Goal: Communication & Community: Answer question/provide support

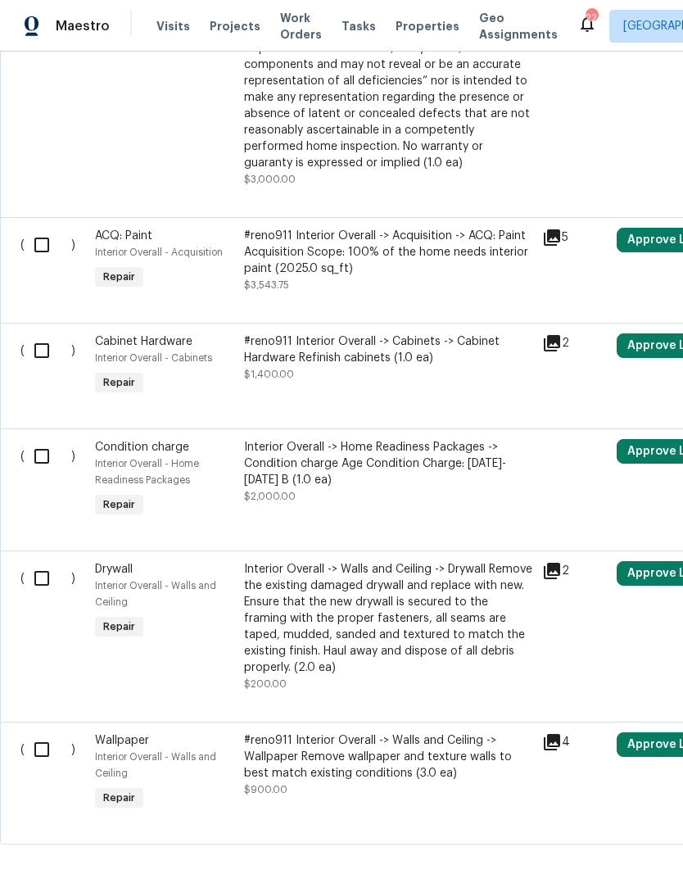
scroll to position [2935, 0]
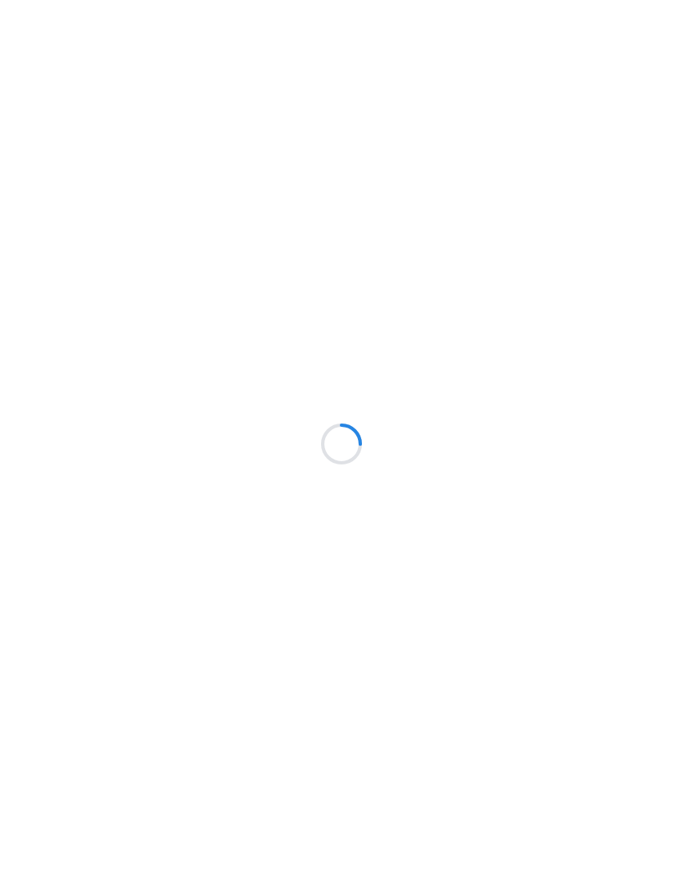
scroll to position [1, 0]
click at [45, 0] on html at bounding box center [341, 0] width 683 height 0
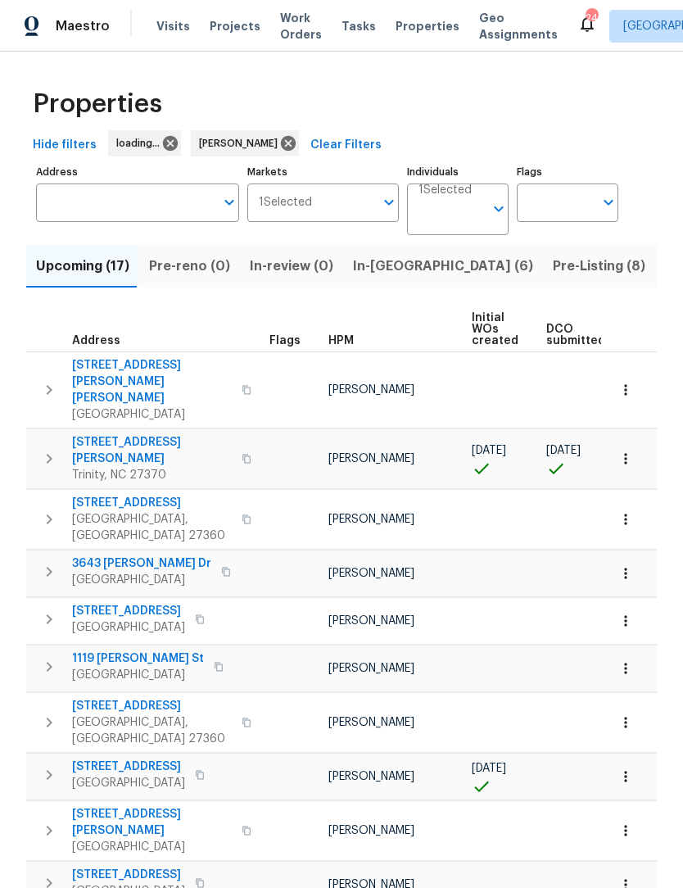
click at [43, 449] on icon "button" at bounding box center [49, 459] width 20 height 20
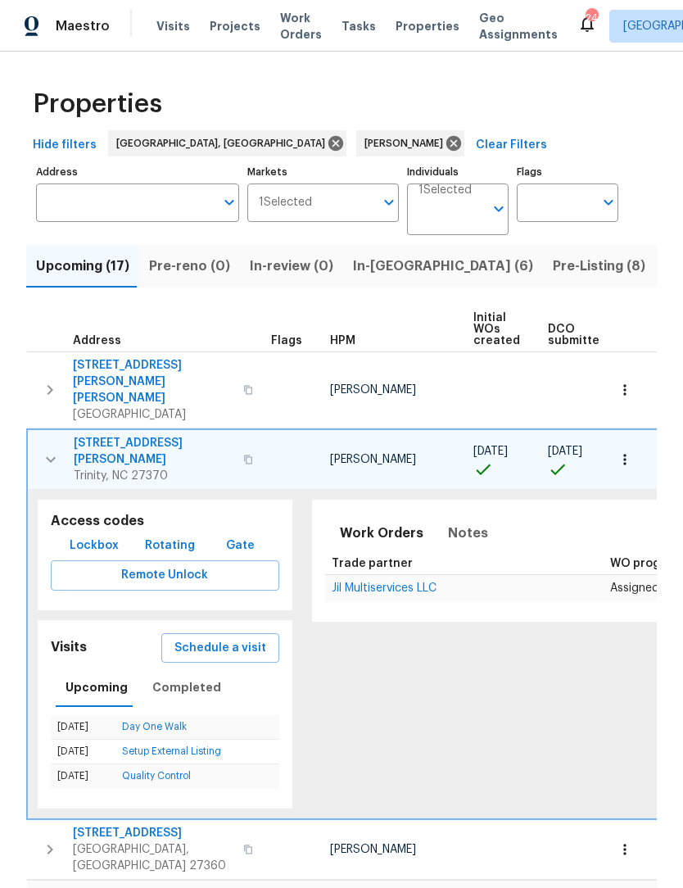
click at [48, 450] on icon "button" at bounding box center [51, 460] width 20 height 20
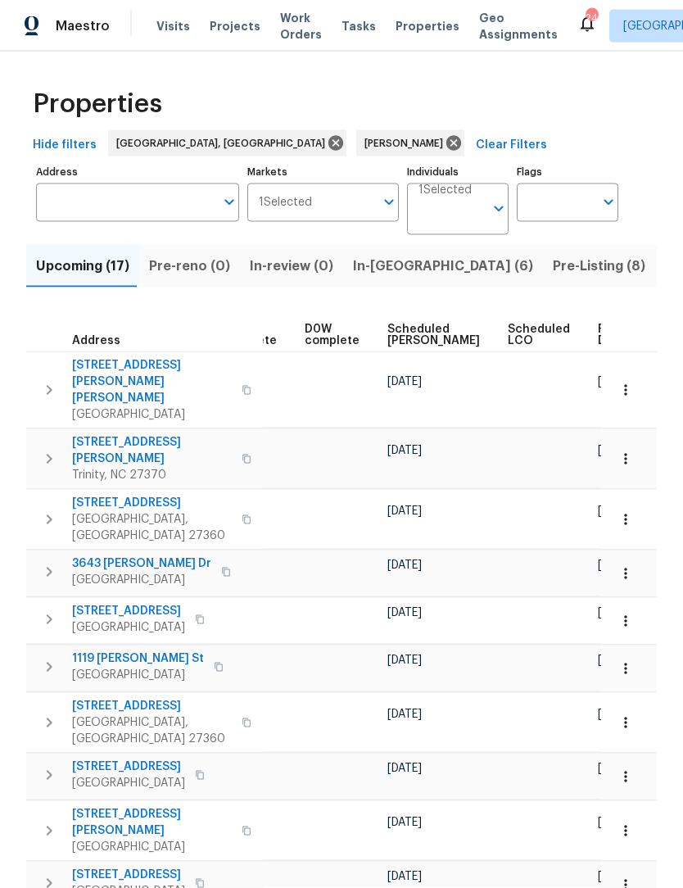
scroll to position [0, 410]
click at [599, 333] on span "Ready Date" at bounding box center [617, 335] width 36 height 23
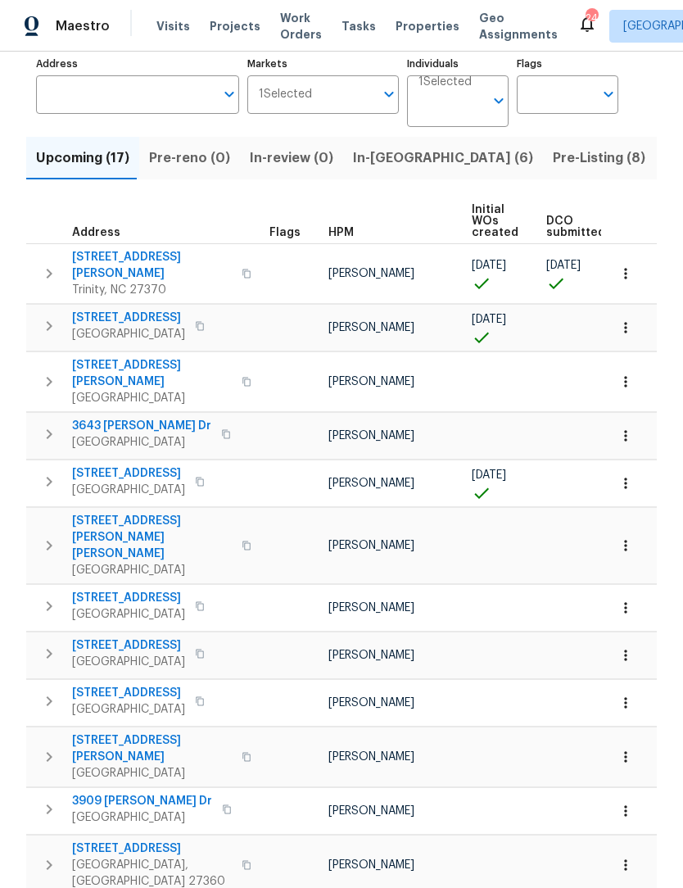
click at [365, 157] on span "In-reno (6)" at bounding box center [443, 158] width 180 height 23
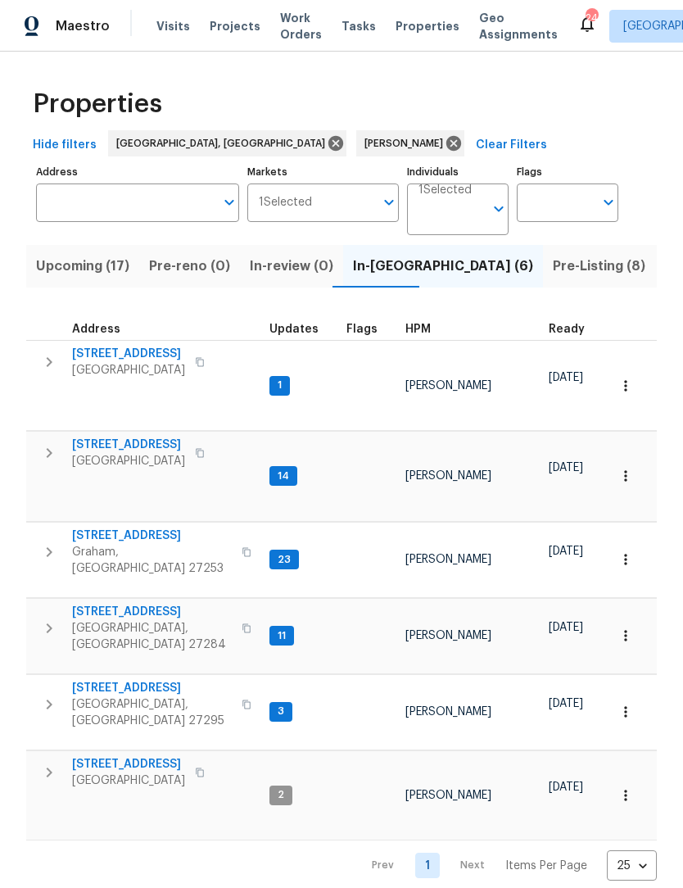
click at [142, 756] on span "4601 Oak Ridge Dr" at bounding box center [128, 764] width 113 height 16
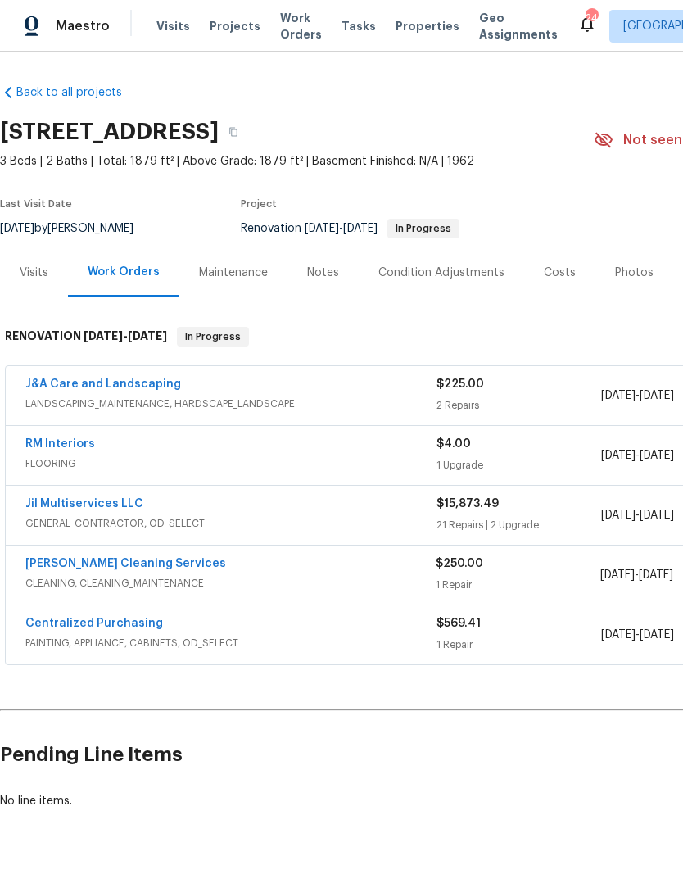
click at [68, 443] on link "RM Interiors" at bounding box center [60, 443] width 70 height 11
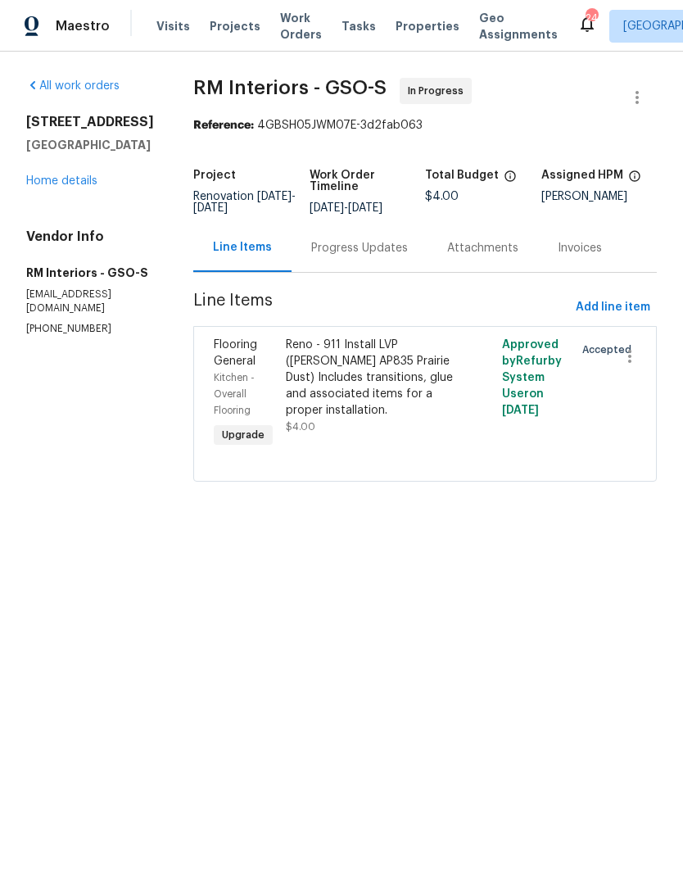
click at [72, 238] on div "All work orders 4601 Oak Ridge Dr Winston Salem, NC 27105 Home details Vendor I…" at bounding box center [90, 207] width 128 height 258
click at [77, 229] on div "All work orders 4601 Oak Ridge Dr Winston Salem, NC 27105 Home details Vendor I…" at bounding box center [90, 207] width 128 height 258
click at [66, 228] on div "All work orders 4601 Oak Ridge Dr Winston Salem, NC 27105 Home details Vendor I…" at bounding box center [90, 207] width 128 height 258
click at [81, 187] on link "Home details" at bounding box center [61, 180] width 71 height 11
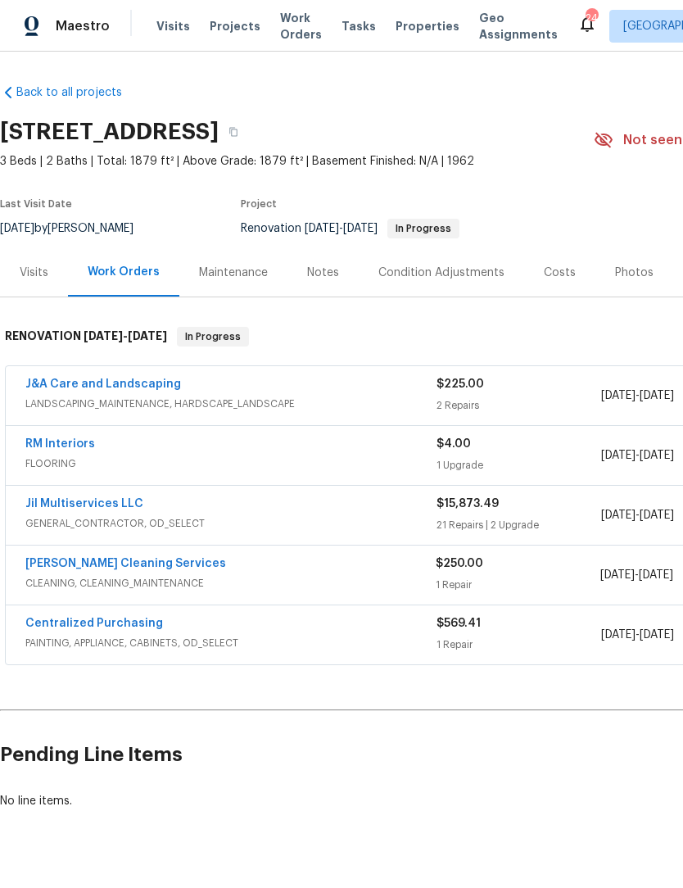
click at [61, 445] on link "RM Interiors" at bounding box center [60, 443] width 70 height 11
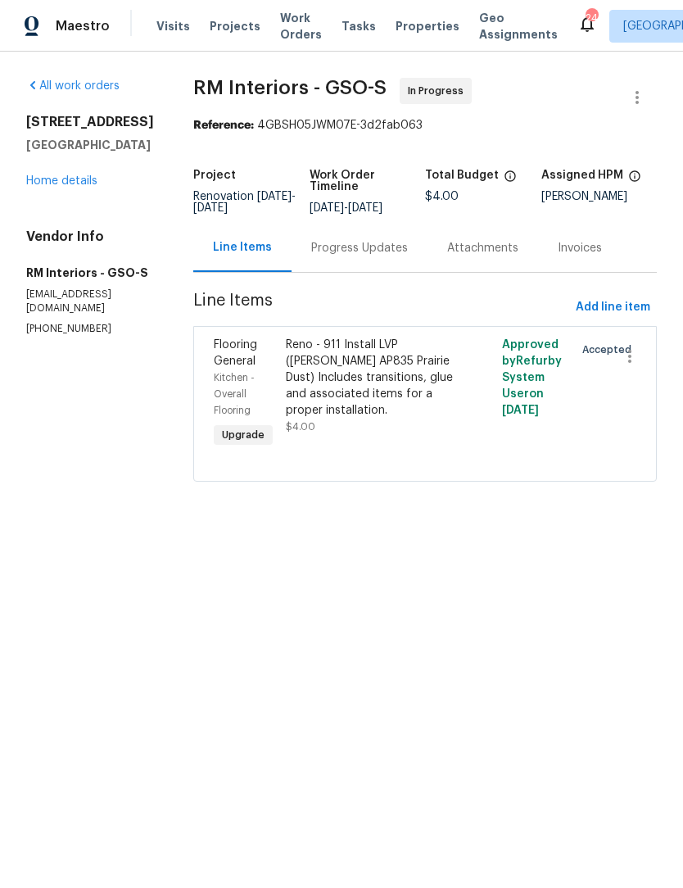
click at [342, 261] on div "Progress Updates" at bounding box center [360, 248] width 136 height 48
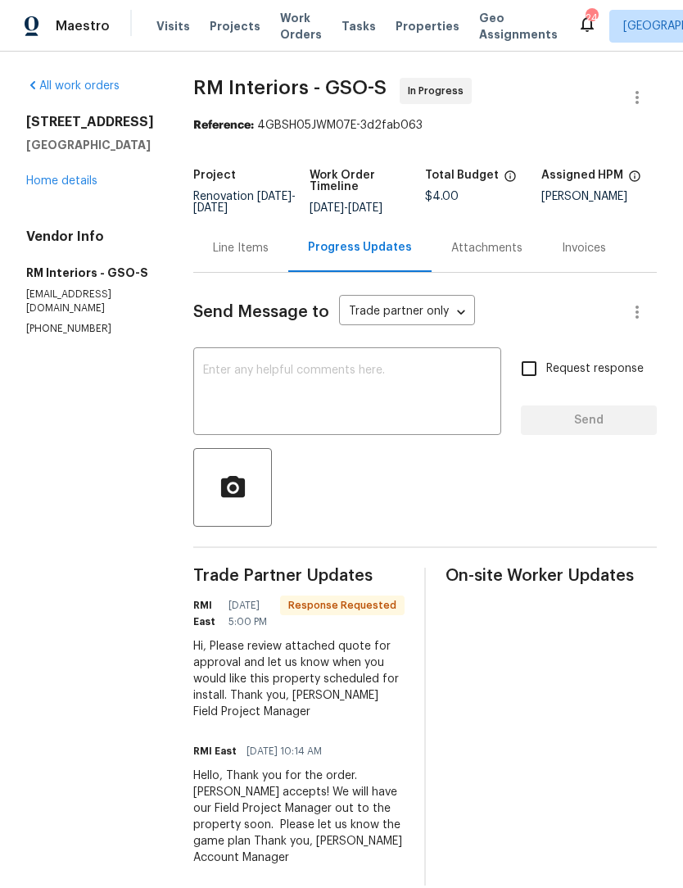
click at [268, 400] on textarea at bounding box center [347, 393] width 288 height 57
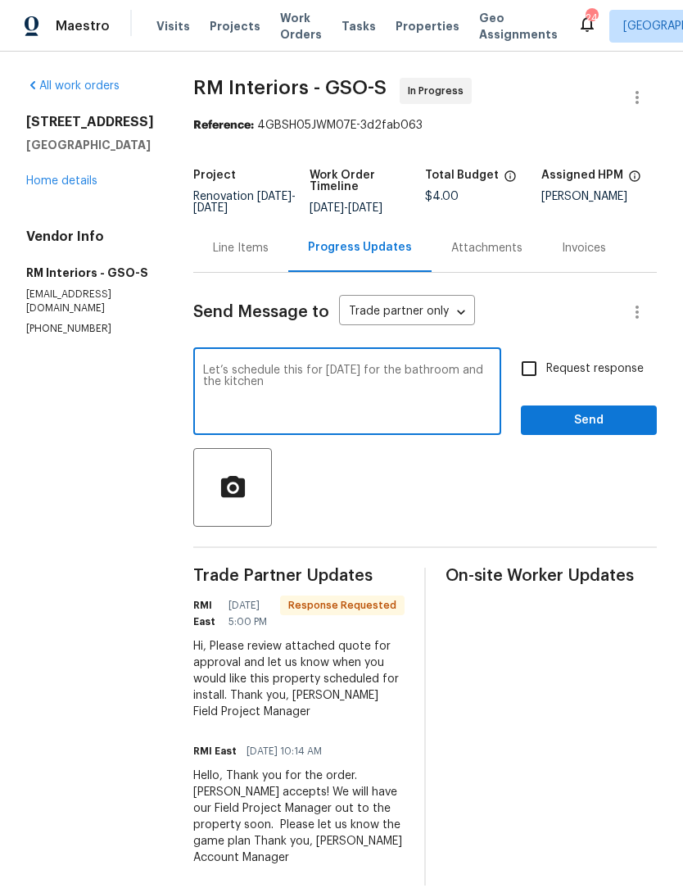
type textarea "Let’s schedule this for tomorrow for the bathroom and the kitchen"
click at [542, 374] on input "Request response" at bounding box center [529, 368] width 34 height 34
checkbox input "true"
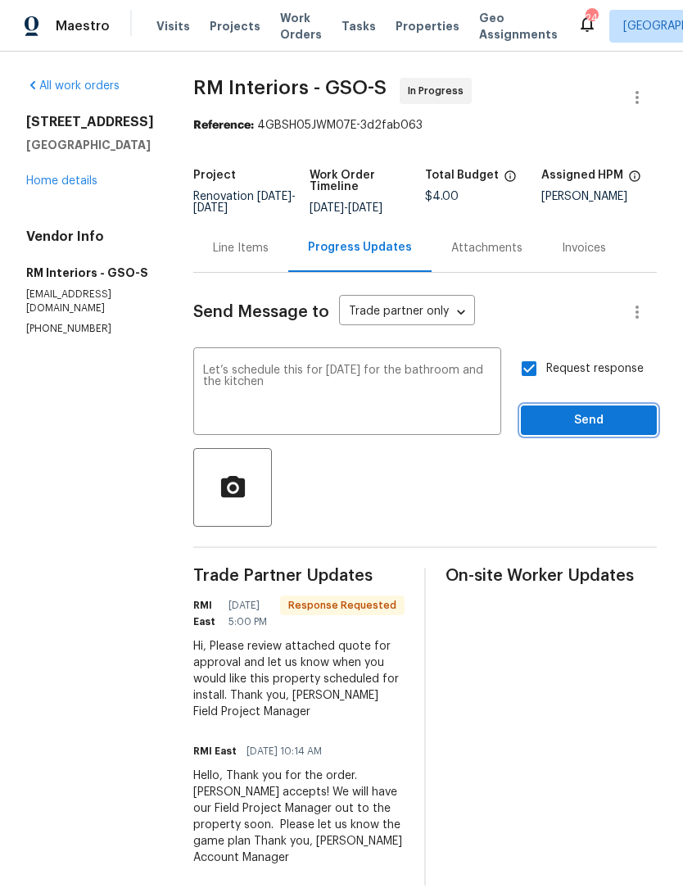
click at [563, 419] on span "Send" at bounding box center [589, 420] width 110 height 20
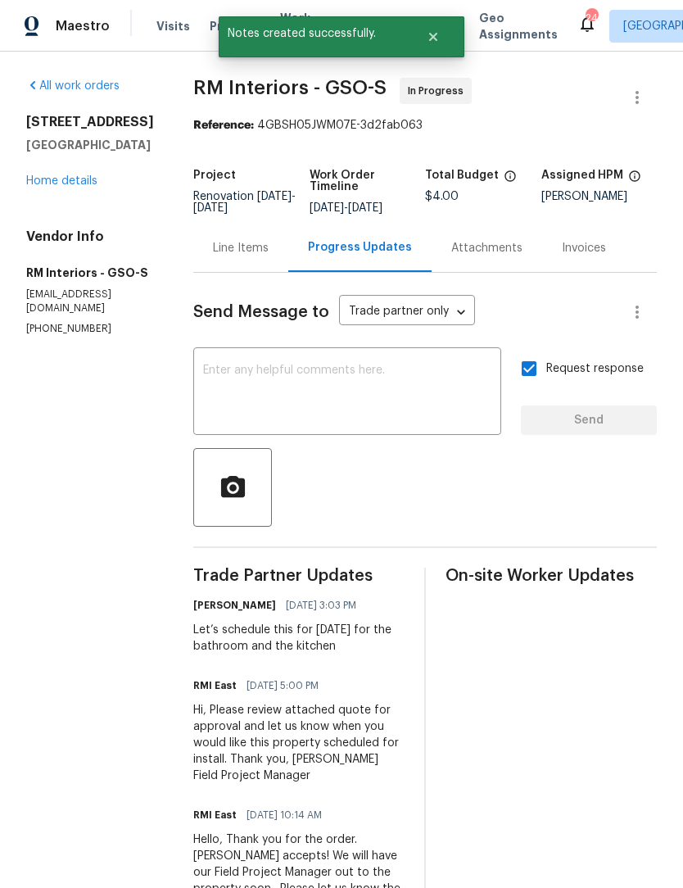
click at [82, 187] on link "Home details" at bounding box center [61, 180] width 71 height 11
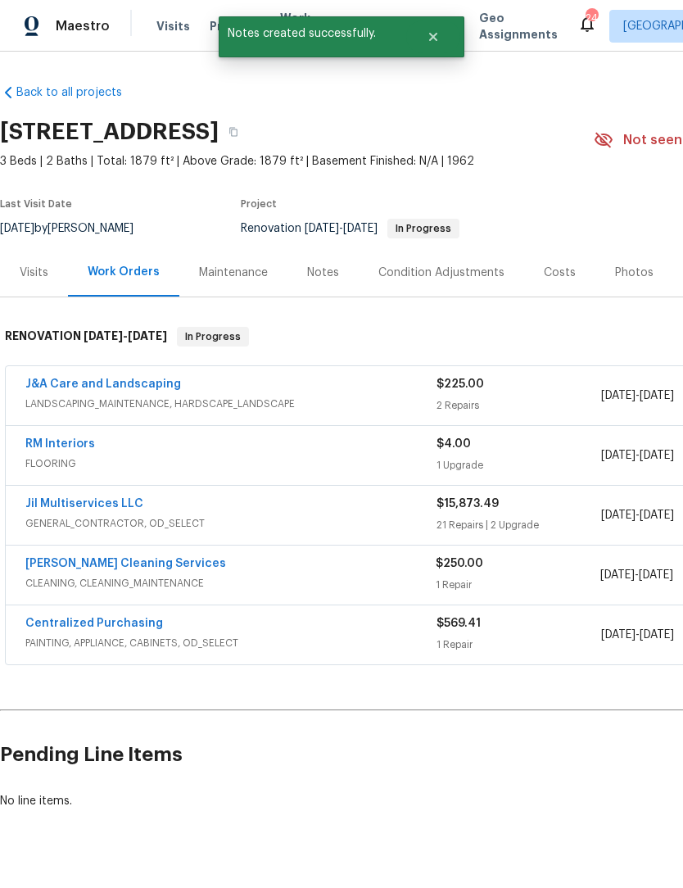
click at [93, 501] on link "Jil Multiservices LLC" at bounding box center [84, 503] width 118 height 11
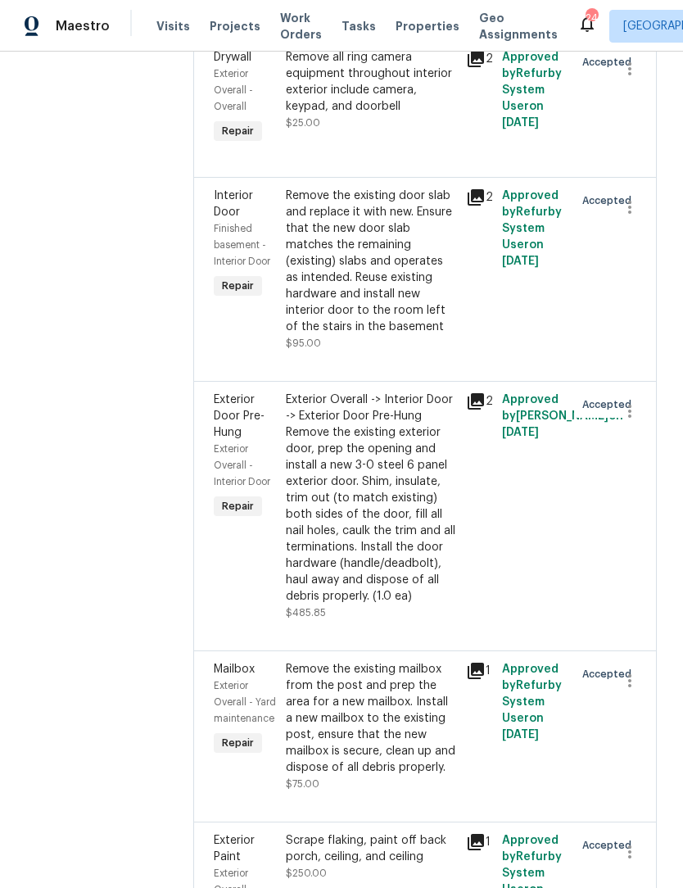
scroll to position [3819, 0]
